Goal: Navigation & Orientation: Find specific page/section

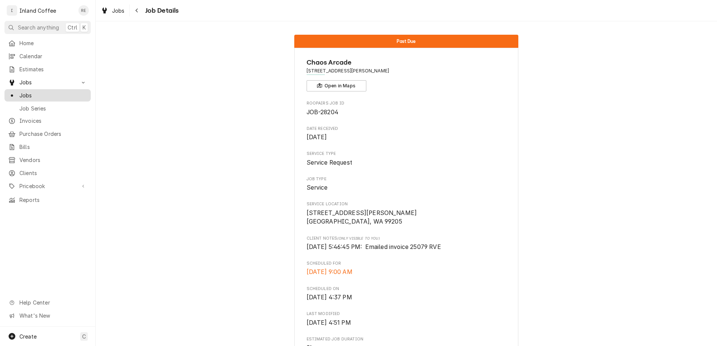
click at [44, 91] on span "Jobs" at bounding box center [53, 95] width 68 height 8
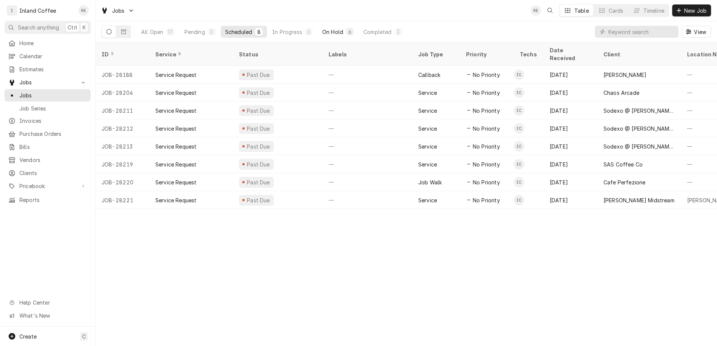
click at [336, 27] on button "On Hold 6" at bounding box center [338, 32] width 40 height 12
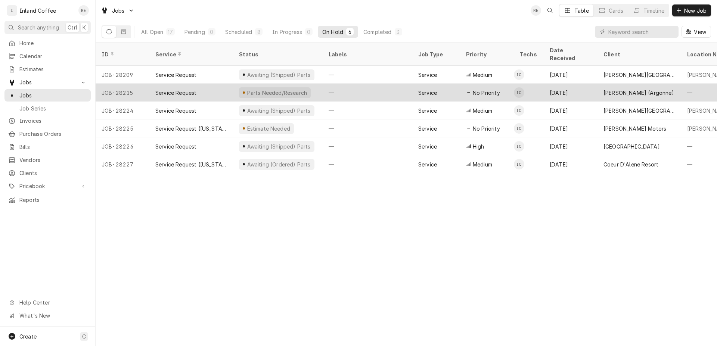
click at [259, 87] on div "Parts Needed/Research" at bounding box center [275, 92] width 72 height 11
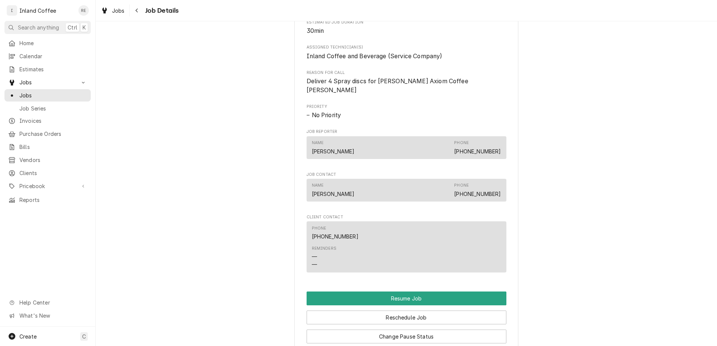
scroll to position [484, 0]
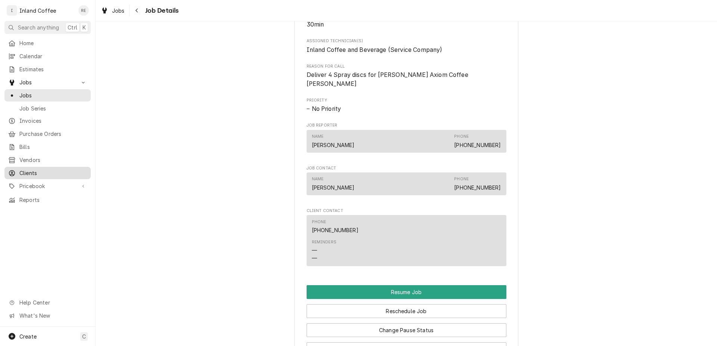
click at [41, 169] on span "Clients" at bounding box center [53, 173] width 68 height 8
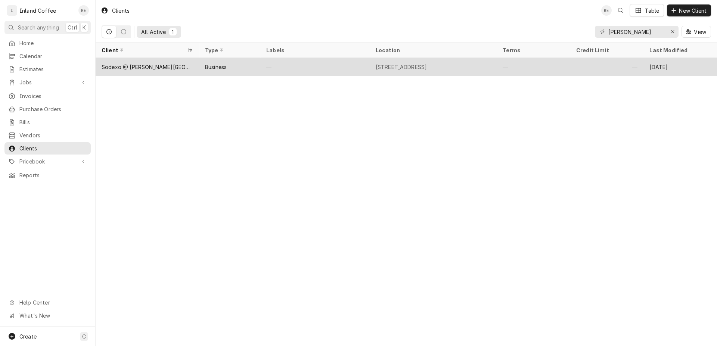
click at [144, 63] on div "Sodexo @ Whitworth College" at bounding box center [147, 67] width 91 height 8
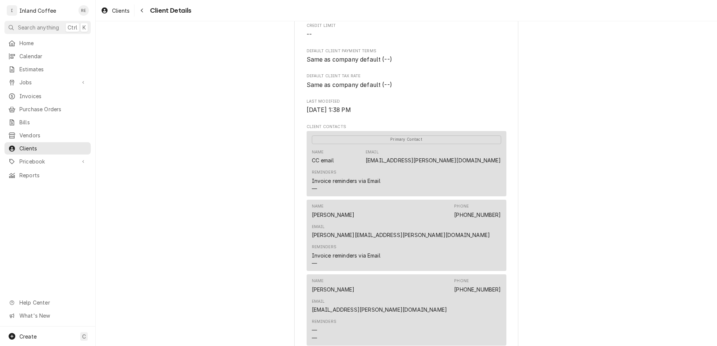
scroll to position [152, 0]
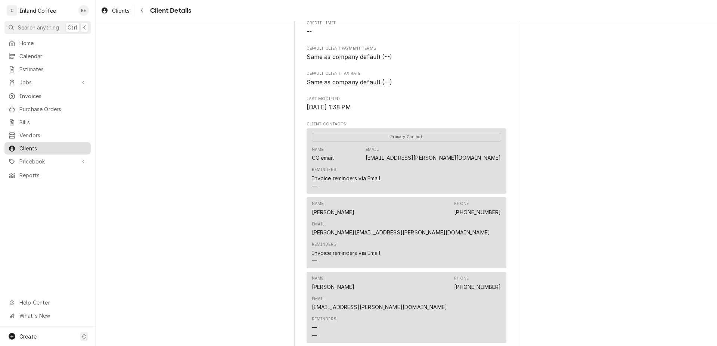
click at [52, 146] on span "Clients" at bounding box center [53, 149] width 68 height 8
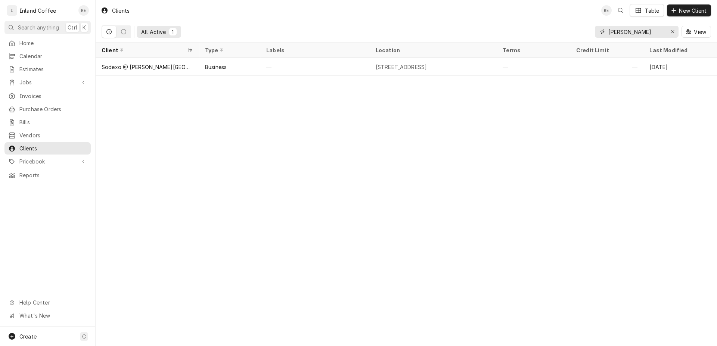
drag, startPoint x: 620, startPoint y: 34, endPoint x: 580, endPoint y: 30, distance: 40.5
click at [608, 30] on input "[PERSON_NAME]" at bounding box center [636, 32] width 56 height 12
click at [580, 30] on div "All Active 1 Sp View" at bounding box center [406, 31] width 609 height 21
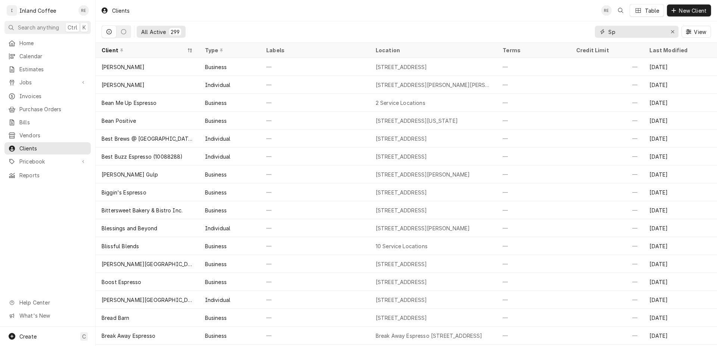
click at [624, 30] on input "Sp" at bounding box center [636, 32] width 56 height 12
type input "Spp"
click at [624, 30] on input "Spp" at bounding box center [636, 32] width 56 height 12
drag, startPoint x: 624, startPoint y: 30, endPoint x: 613, endPoint y: 26, distance: 11.6
click at [613, 26] on input "Dynamic Content Wrapper" at bounding box center [636, 32] width 56 height 12
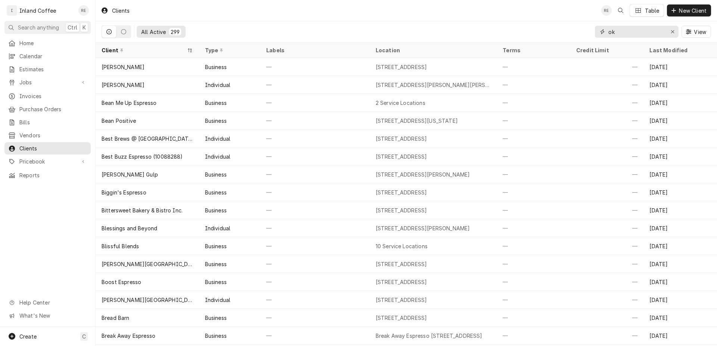
type input "o"
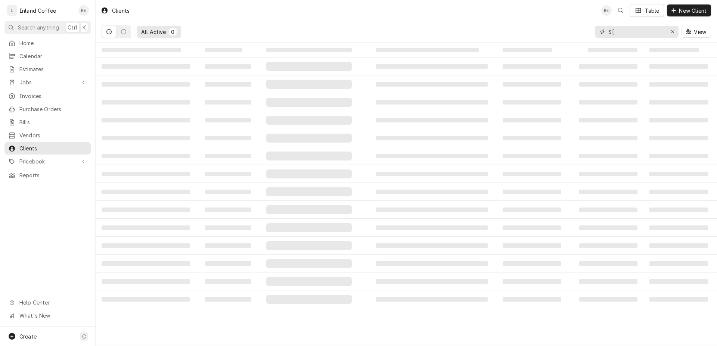
type input "S"
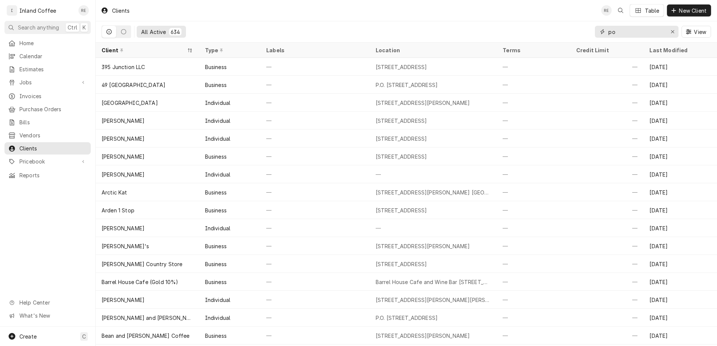
type input "p"
type input "spokane community"
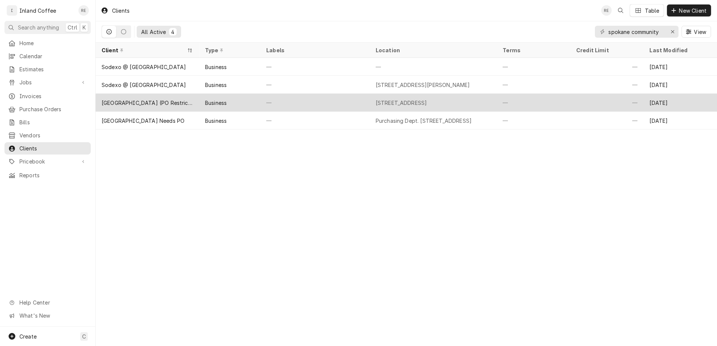
click at [241, 96] on div "Business" at bounding box center [230, 103] width 62 height 18
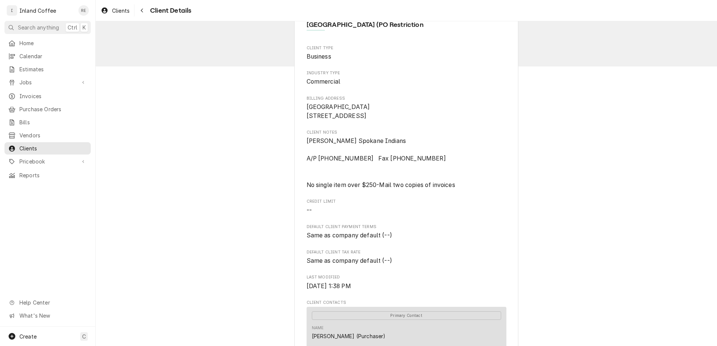
scroll to position [27, 0]
